Goal: Information Seeking & Learning: Learn about a topic

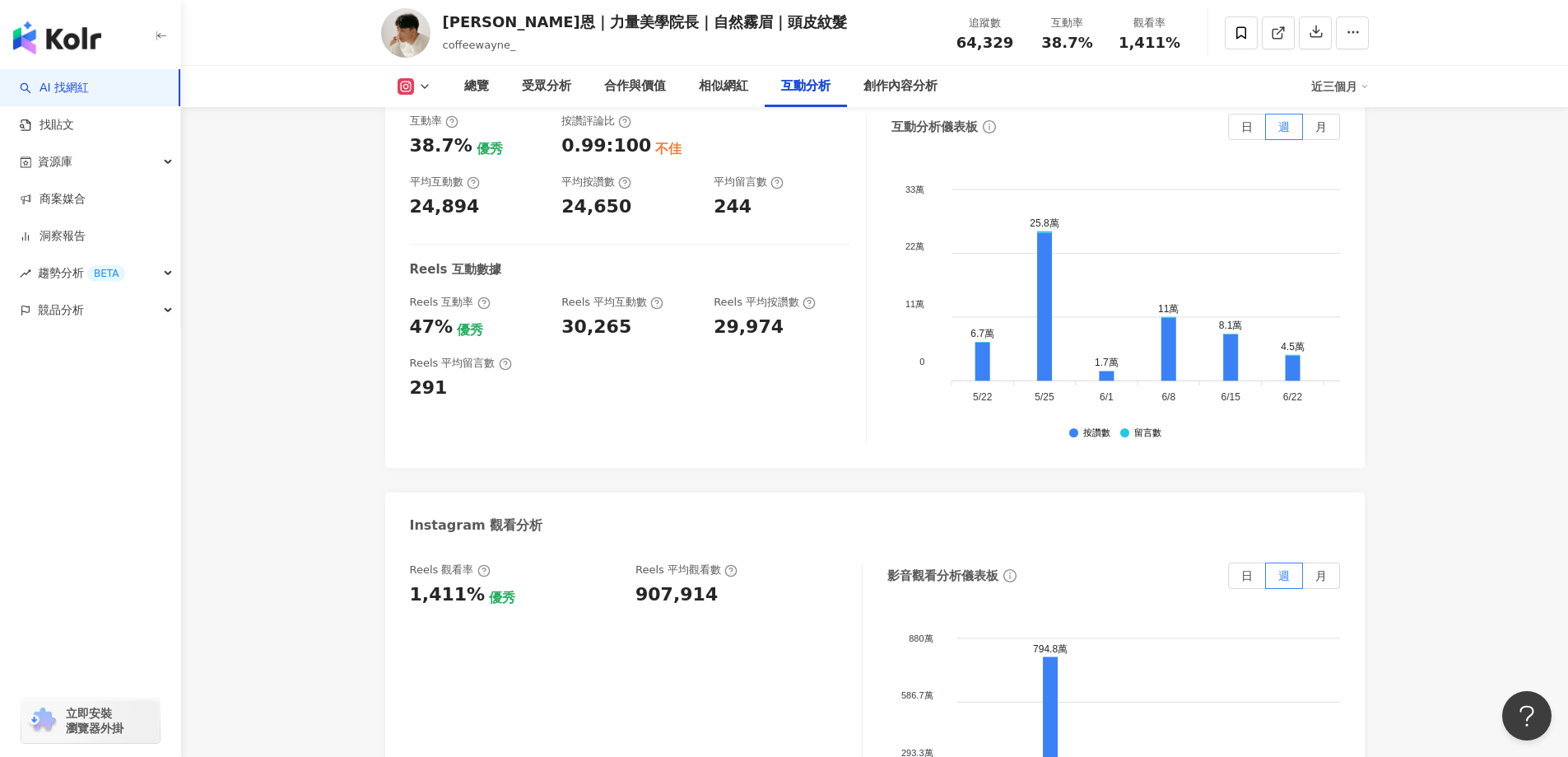
click at [754, 373] on div "互動率 38.7% 優秀 按讚評論比 0.99:100 不佳 平均互動數 24,894 平均按讚數 24,650 平均留言數 244 Reels 互動數據 R…" at bounding box center [638, 278] width 457 height 329
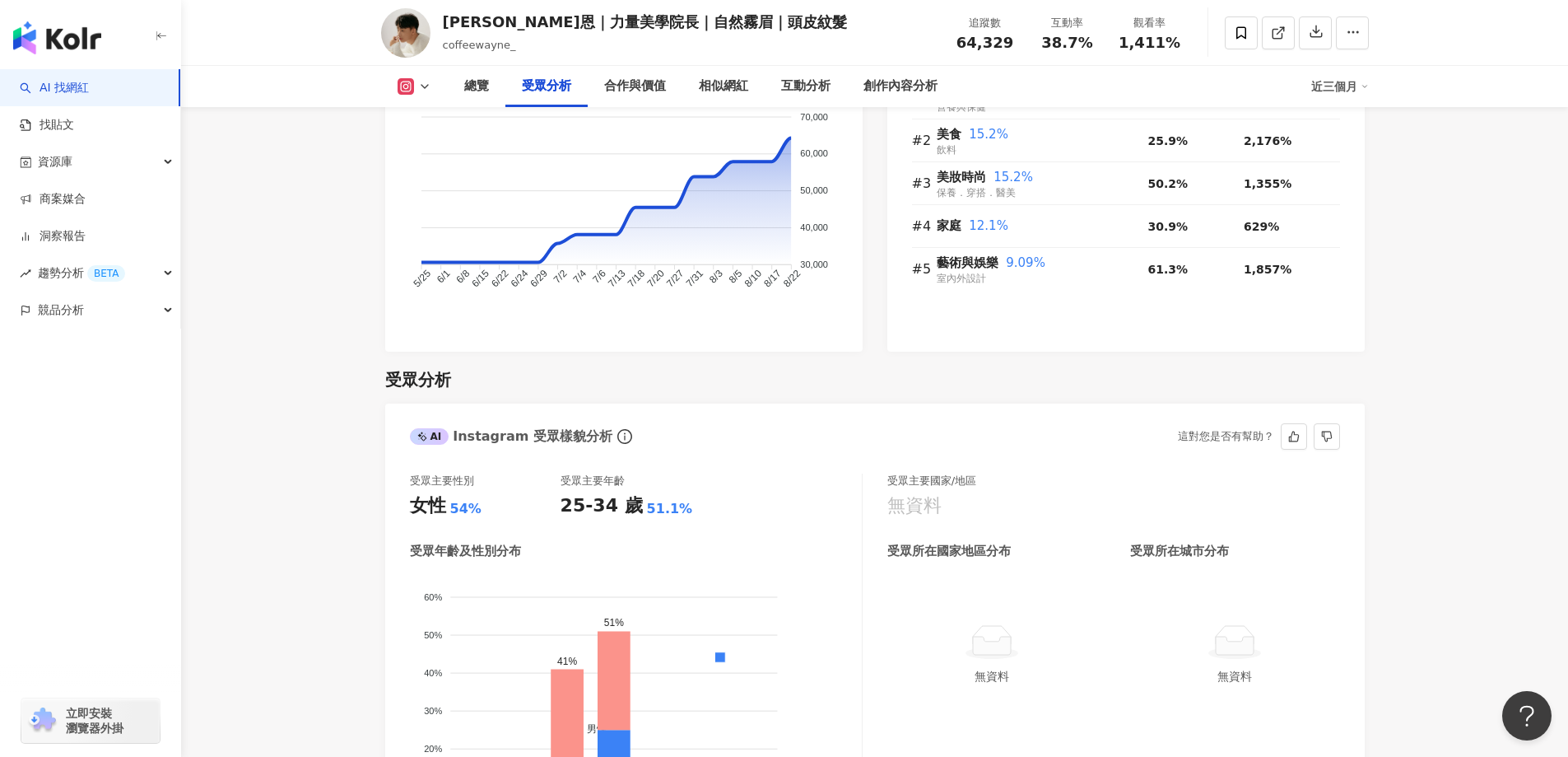
scroll to position [1547, 0]
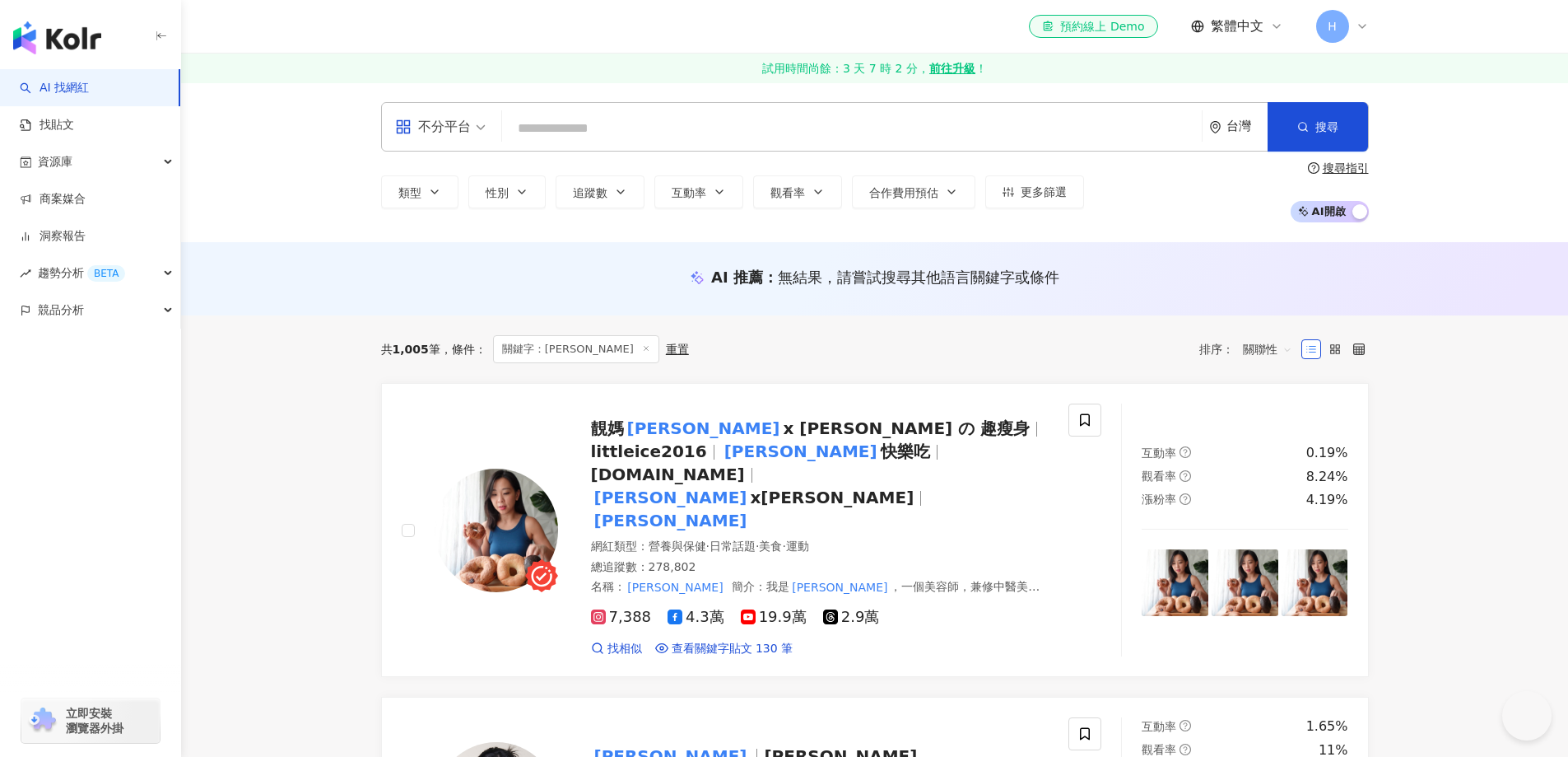
click at [591, 128] on input "search" at bounding box center [851, 128] width 686 height 31
type input "****"
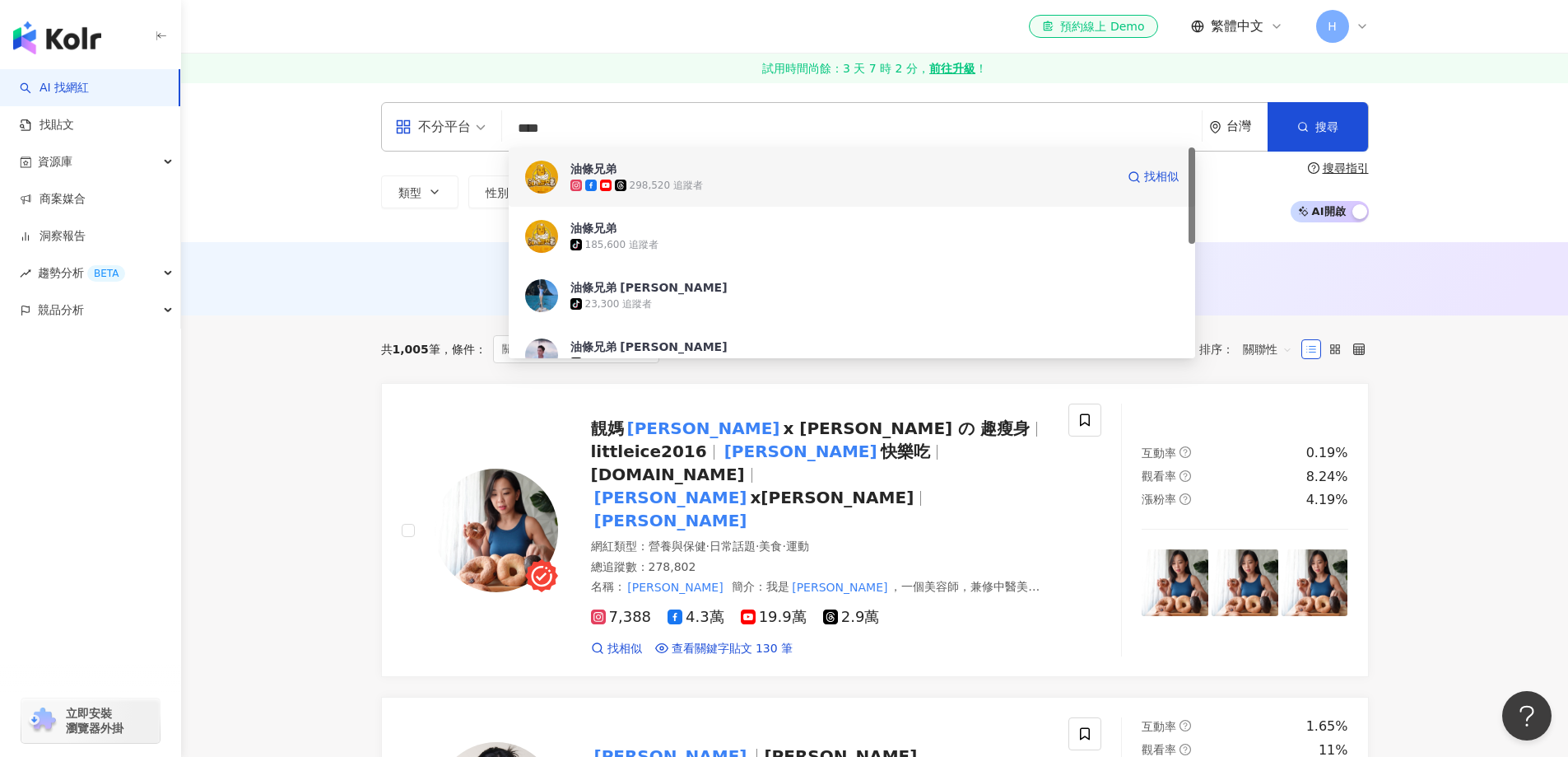
click at [622, 189] on icon at bounding box center [620, 185] width 9 height 9
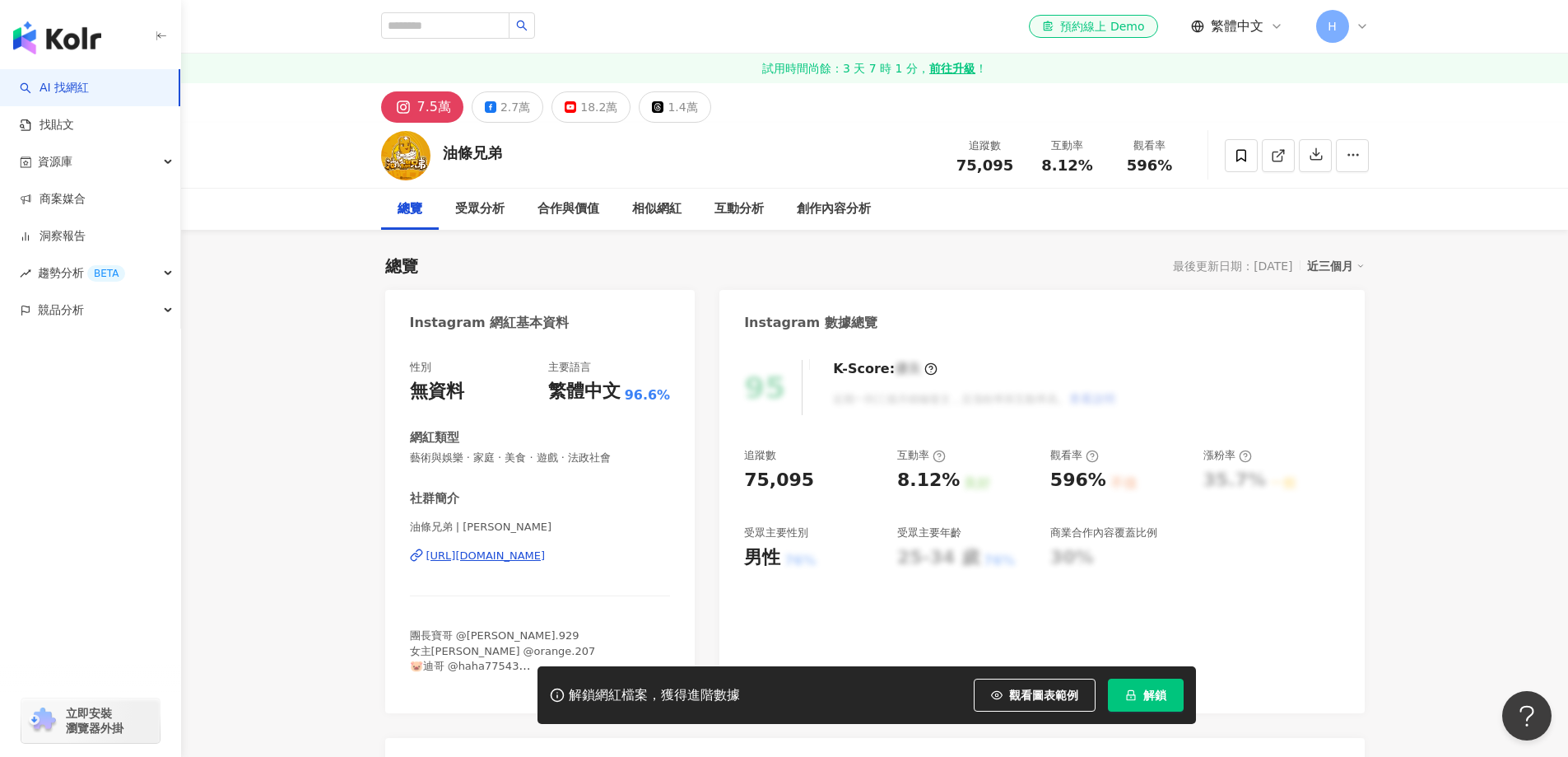
scroll to position [83, 0]
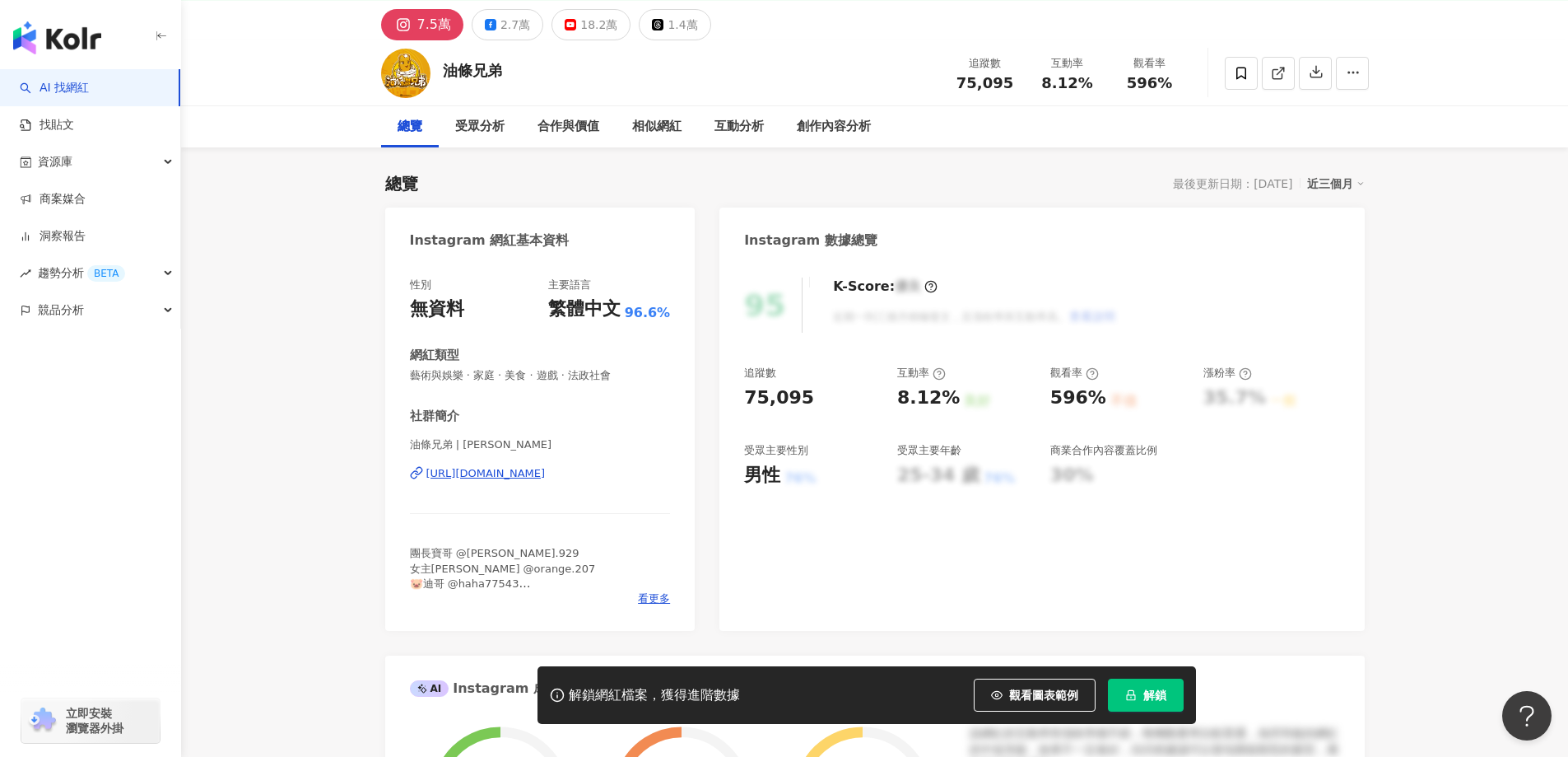
click at [1162, 693] on span "解鎖" at bounding box center [1155, 695] width 23 height 13
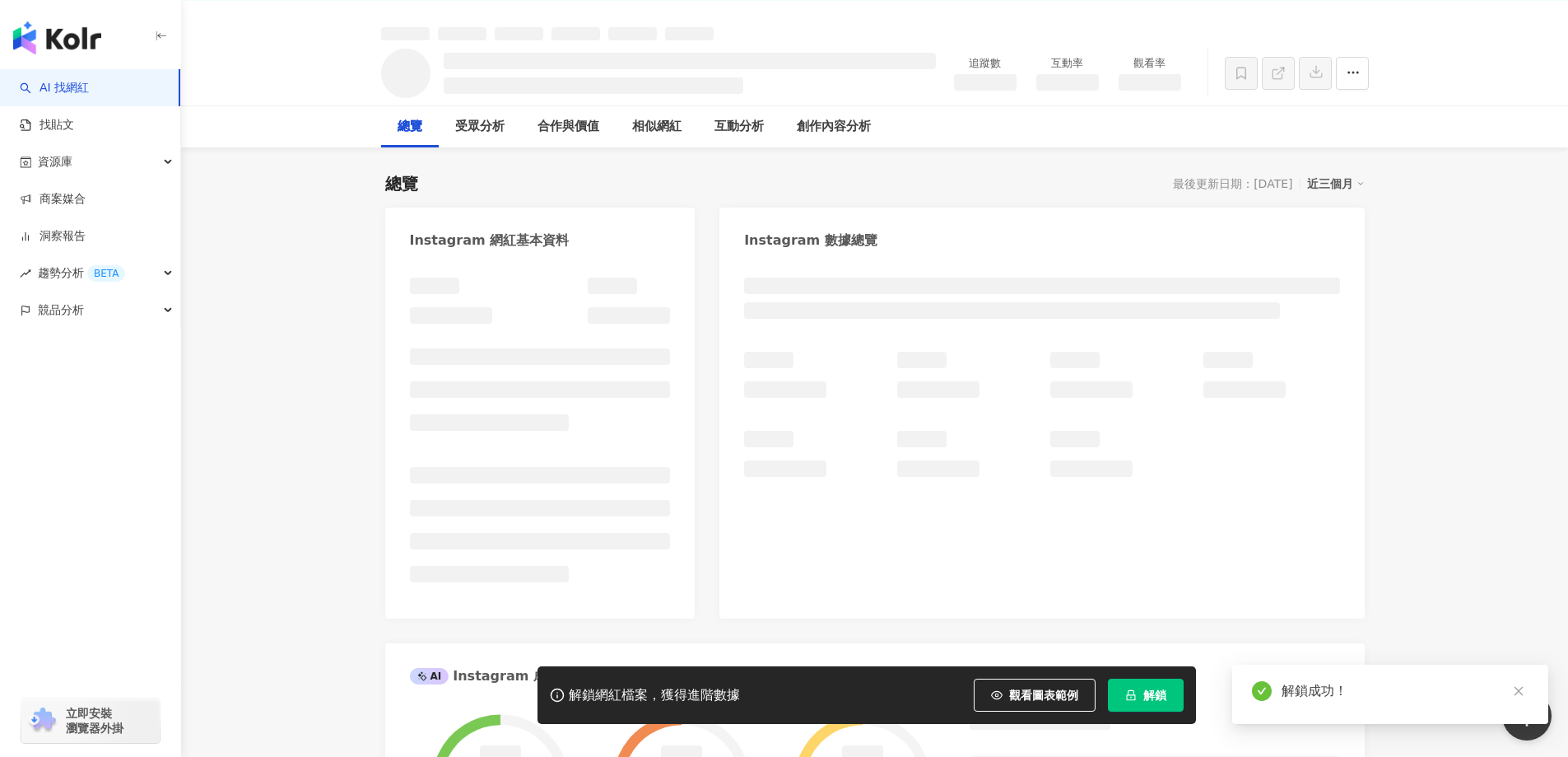
drag, startPoint x: 747, startPoint y: 405, endPoint x: 780, endPoint y: 404, distance: 33.0
click at [780, 404] on div at bounding box center [1041, 414] width 595 height 125
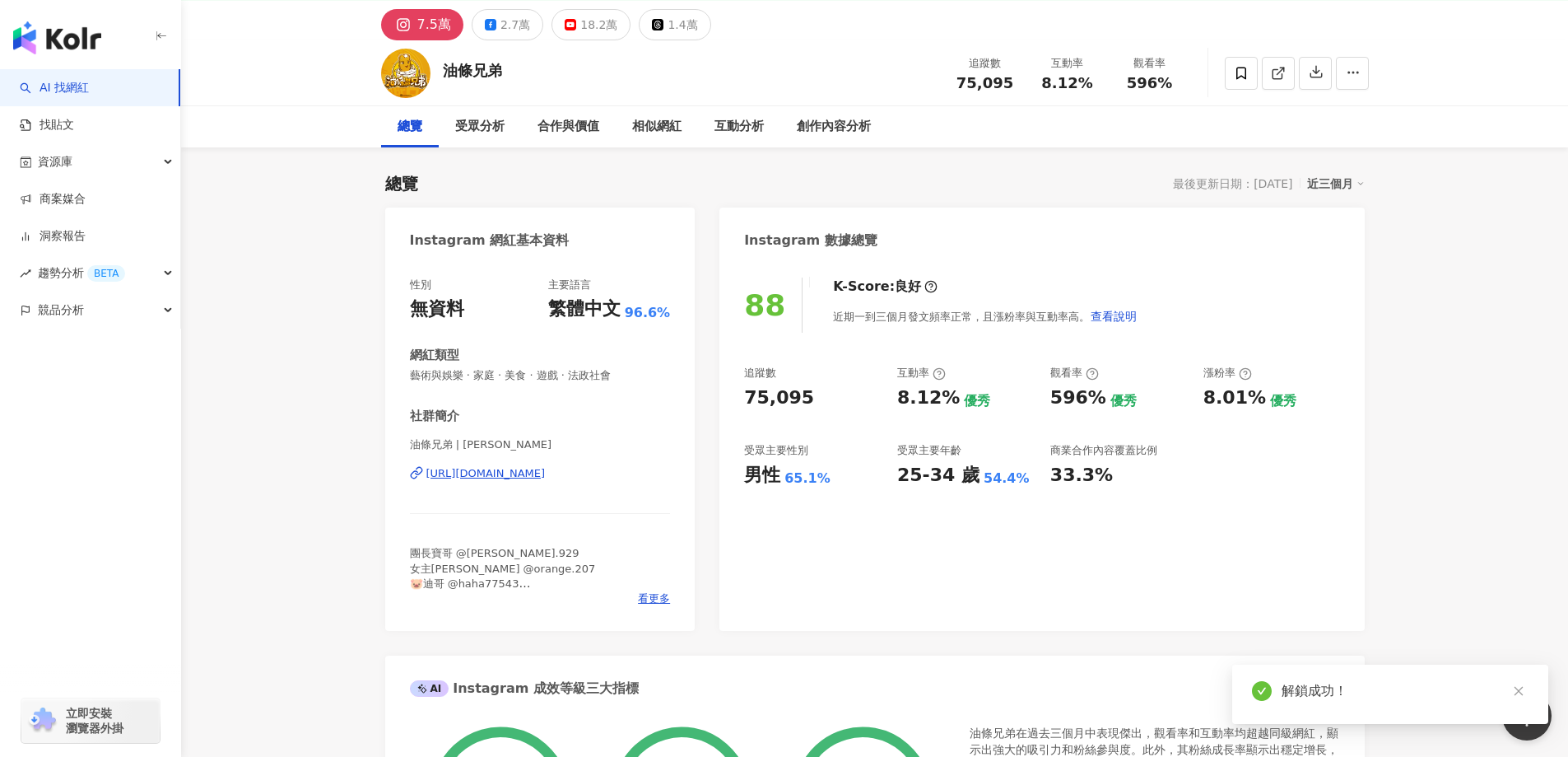
drag, startPoint x: 748, startPoint y: 397, endPoint x: 804, endPoint y: 401, distance: 56.1
click at [818, 399] on div "75,095" at bounding box center [812, 398] width 137 height 26
click at [800, 401] on div "75,095" at bounding box center [779, 398] width 70 height 26
click at [746, 397] on div "75,095" at bounding box center [812, 398] width 137 height 26
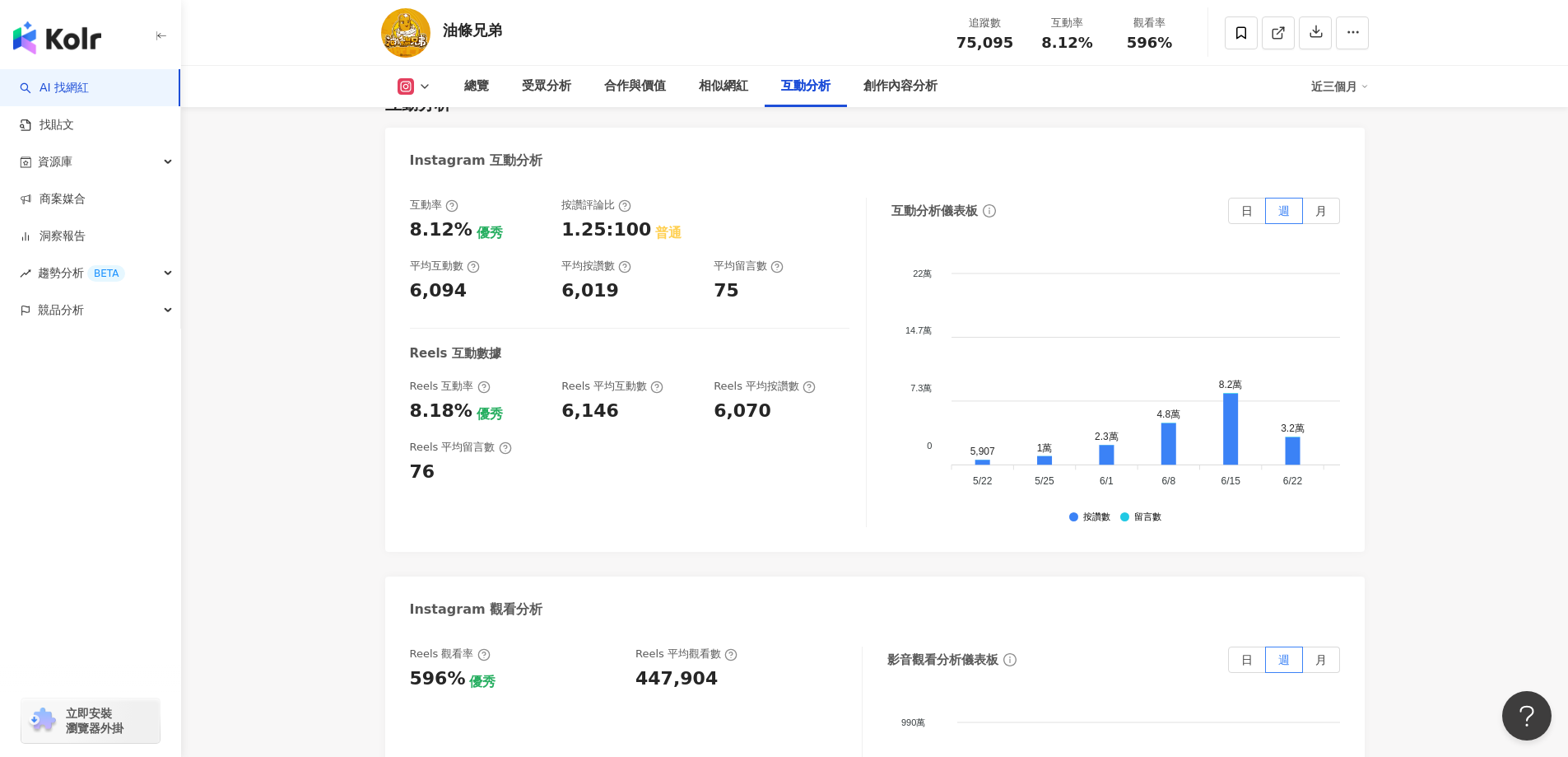
scroll to position [3377, 0]
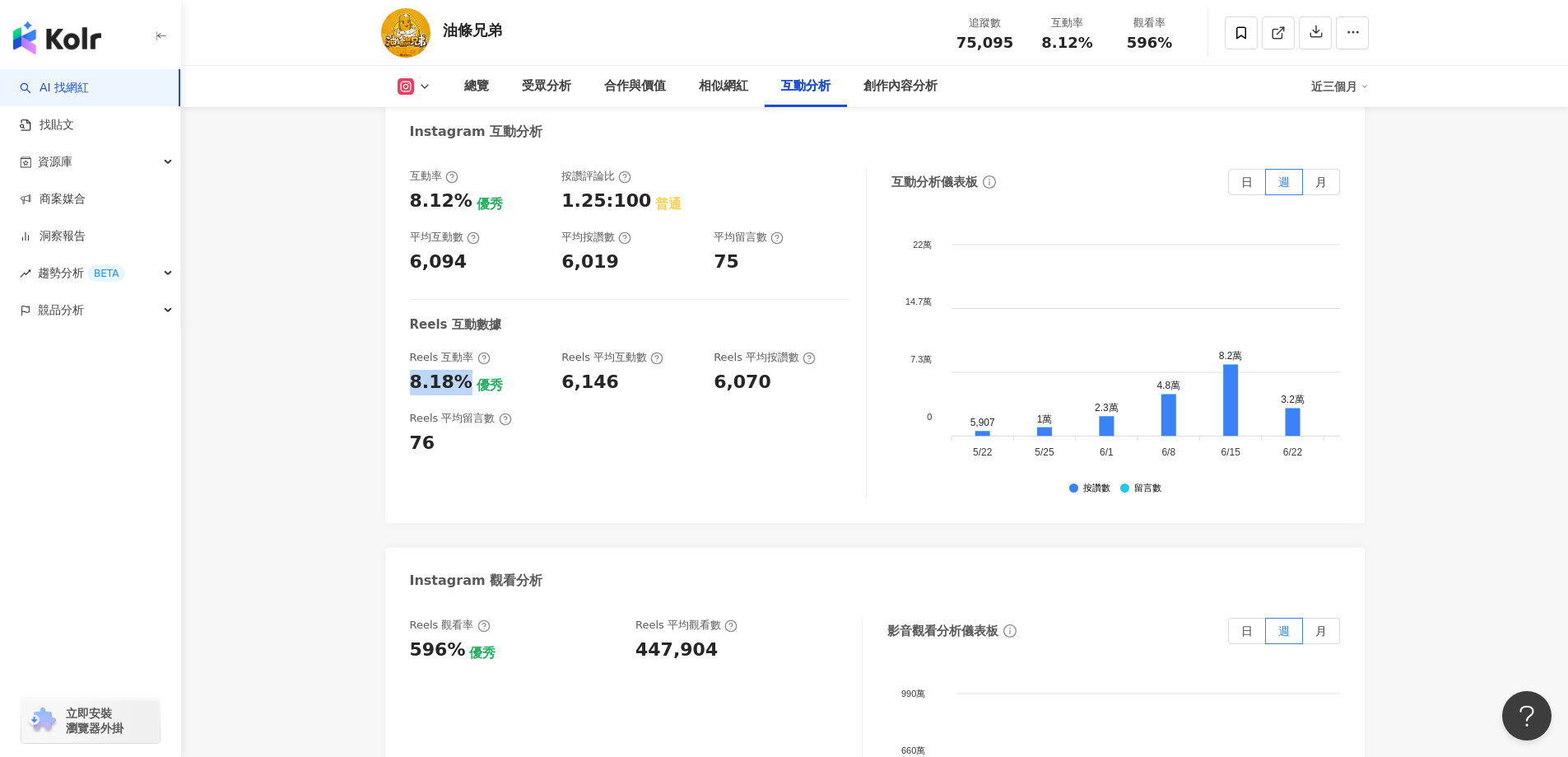
drag, startPoint x: 409, startPoint y: 361, endPoint x: 462, endPoint y: 361, distance: 53.0
click at [462, 370] on div "8.18%" at bounding box center [441, 382] width 63 height 26
copy div "8.18%"
click at [649, 455] on div "互動率 8.12% 優秀 按讚評論比 1.25:100 普通 平均互動數 6,094 平均按讚數 6,019 平均留言數 75 Reels 互動數據 Reel…" at bounding box center [638, 333] width 457 height 329
